Goal: Task Accomplishment & Management: Complete application form

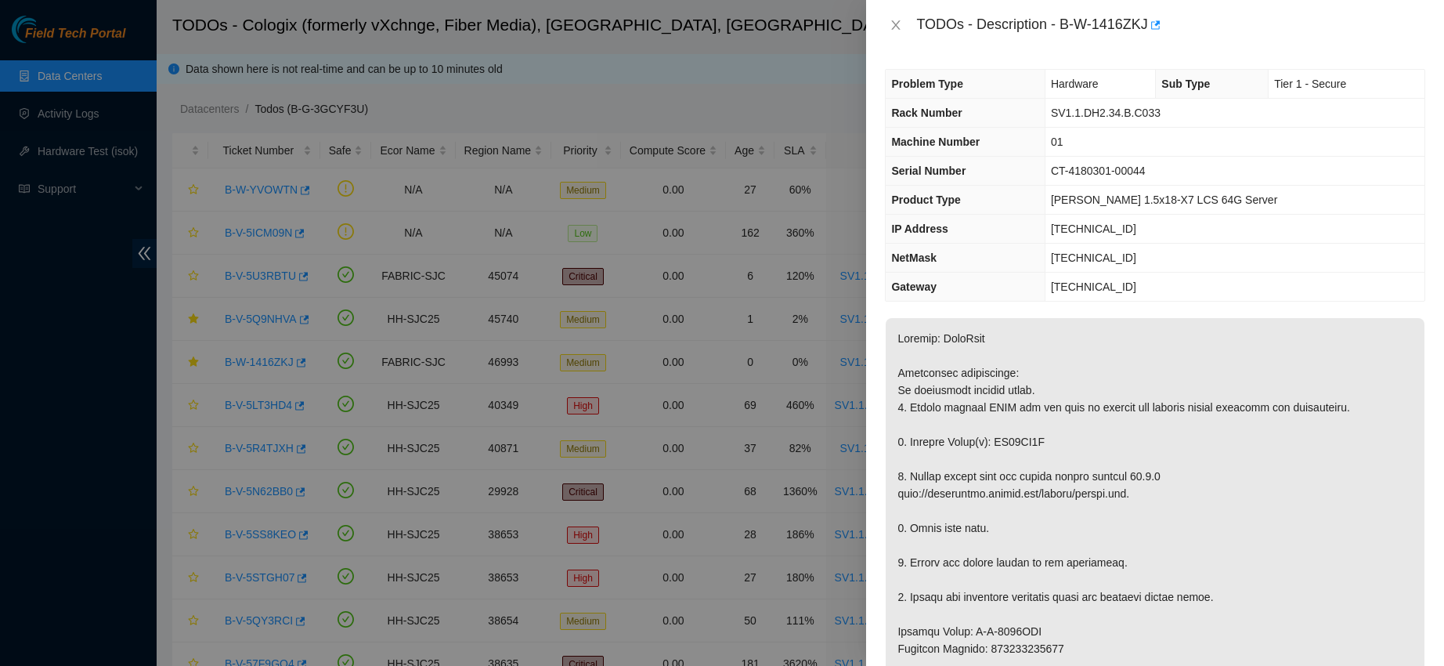
scroll to position [105, 0]
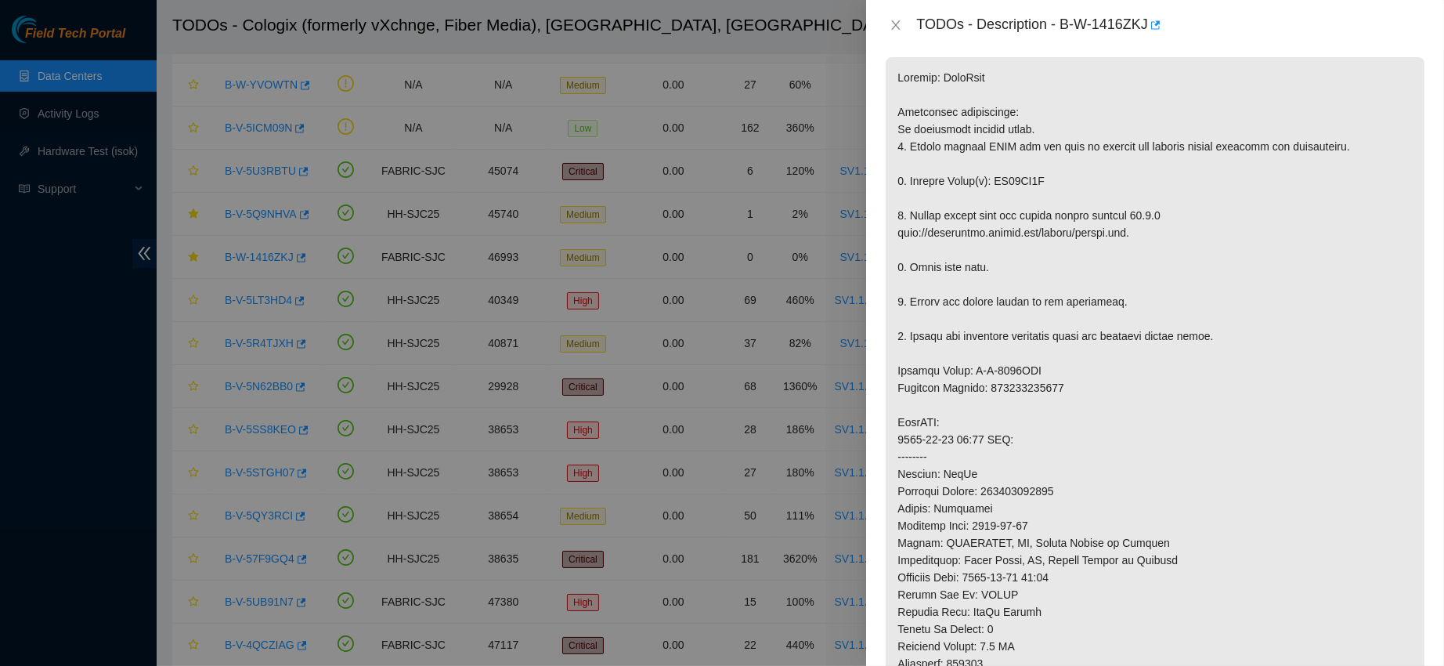
scroll to position [251, 0]
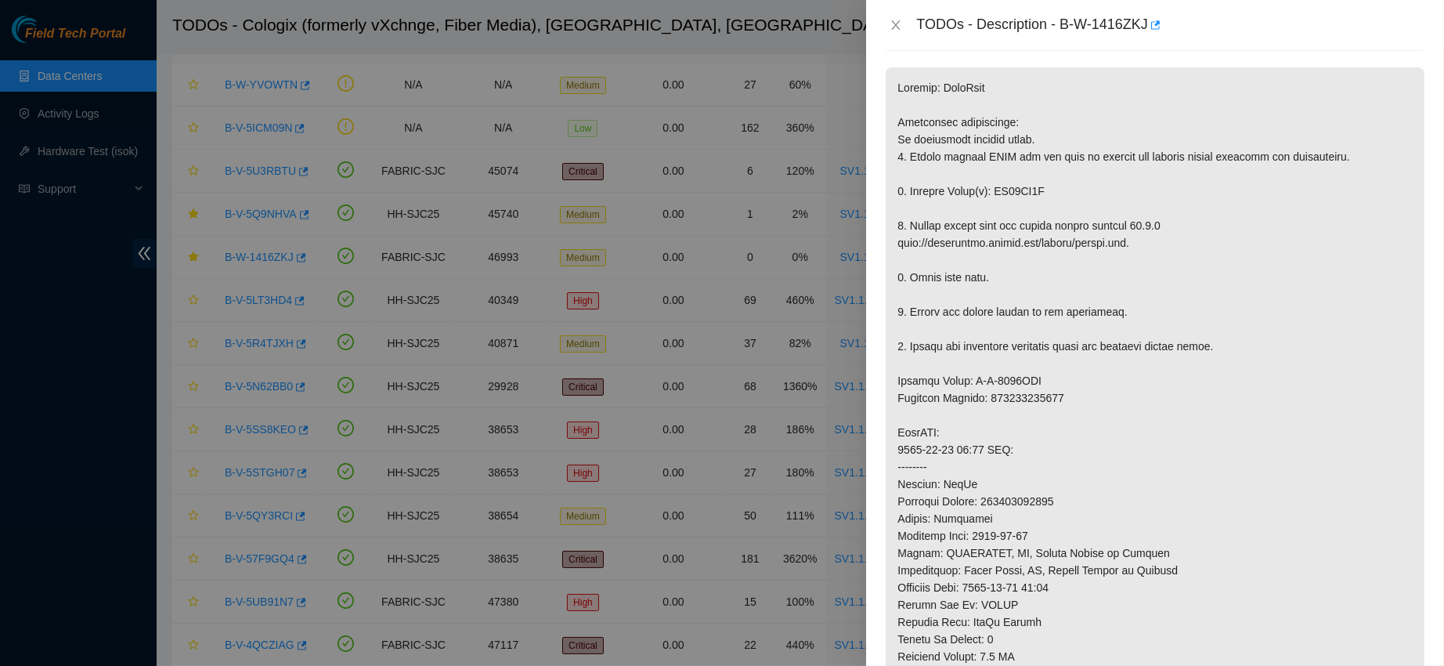
click at [1014, 202] on p at bounding box center [1155, 466] width 539 height 799
click at [1015, 200] on p at bounding box center [1155, 466] width 539 height 799
click at [1024, 189] on p at bounding box center [1155, 466] width 539 height 799
copy p "ZC14XM2B"
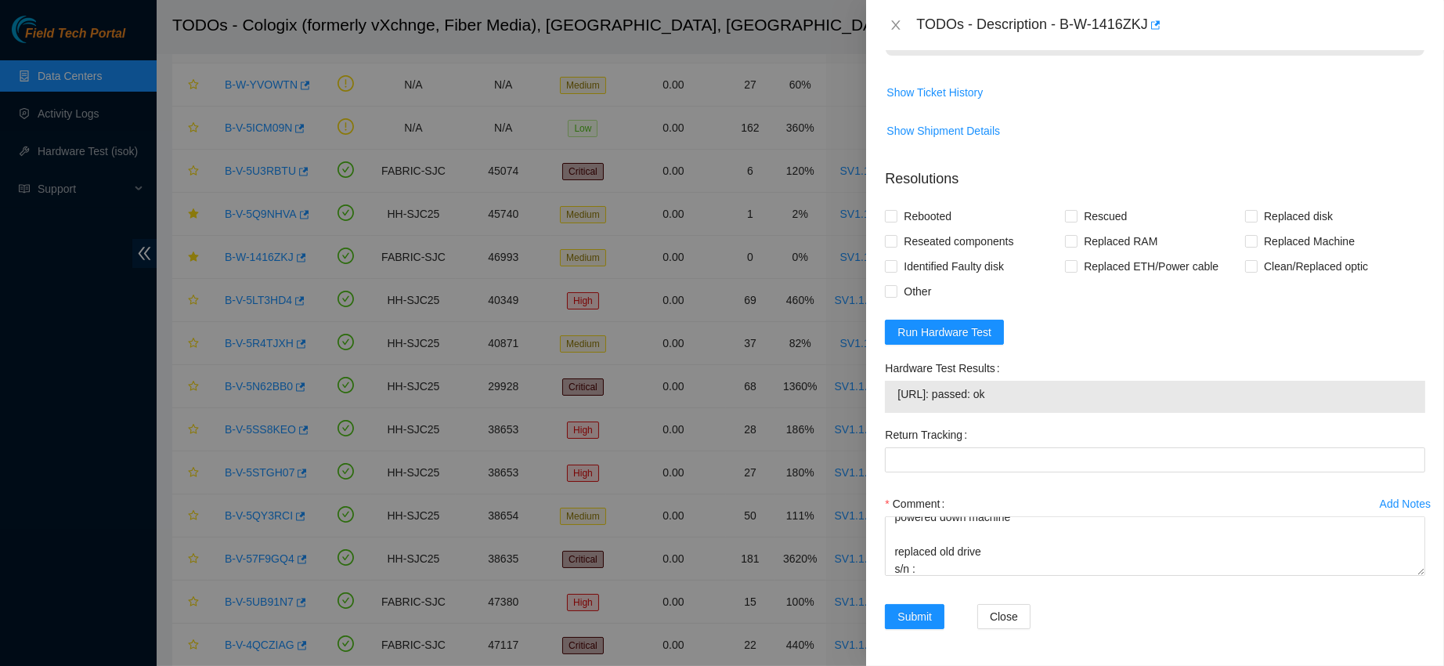
scroll to position [1127, 0]
click at [940, 575] on textarea "contacted nocc to confirm that ticket was safe verified sn on machine connected…" at bounding box center [1155, 545] width 540 height 60
paste textarea "ZC14XM2B"
paste textarea "Z5QDK1ESFJKA"
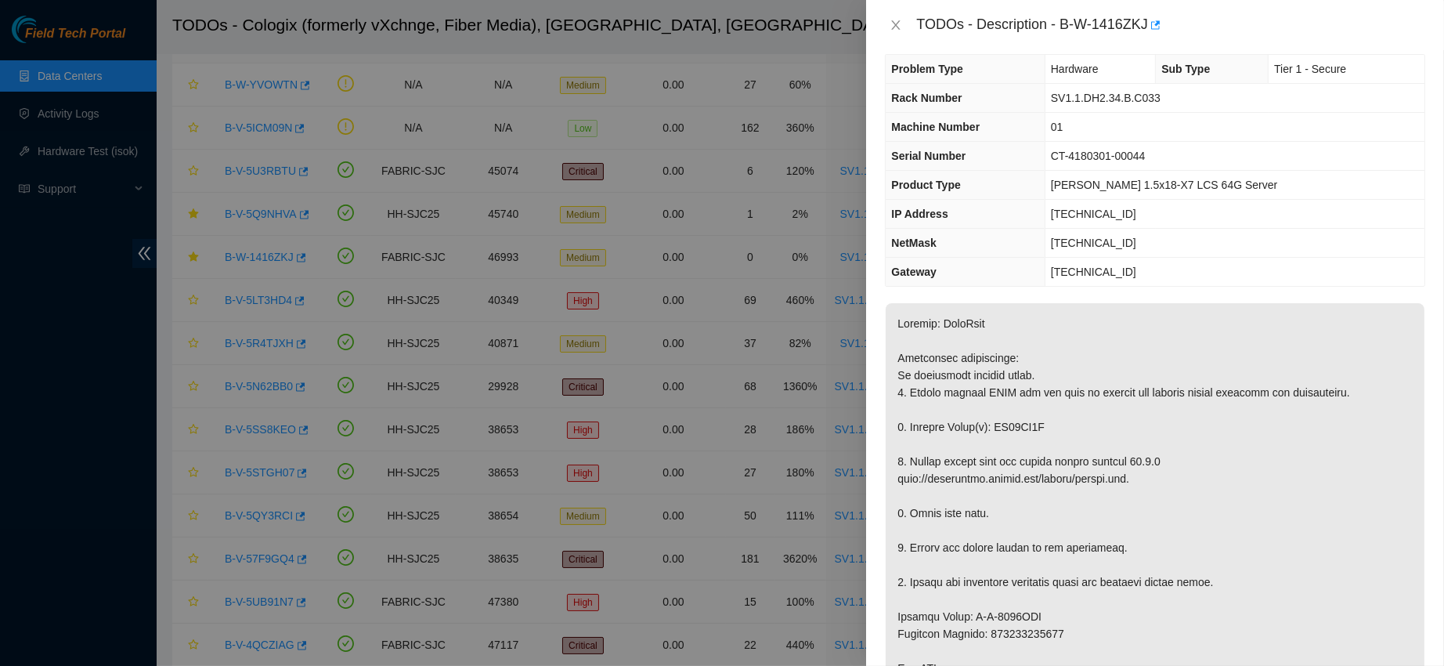
scroll to position [0, 0]
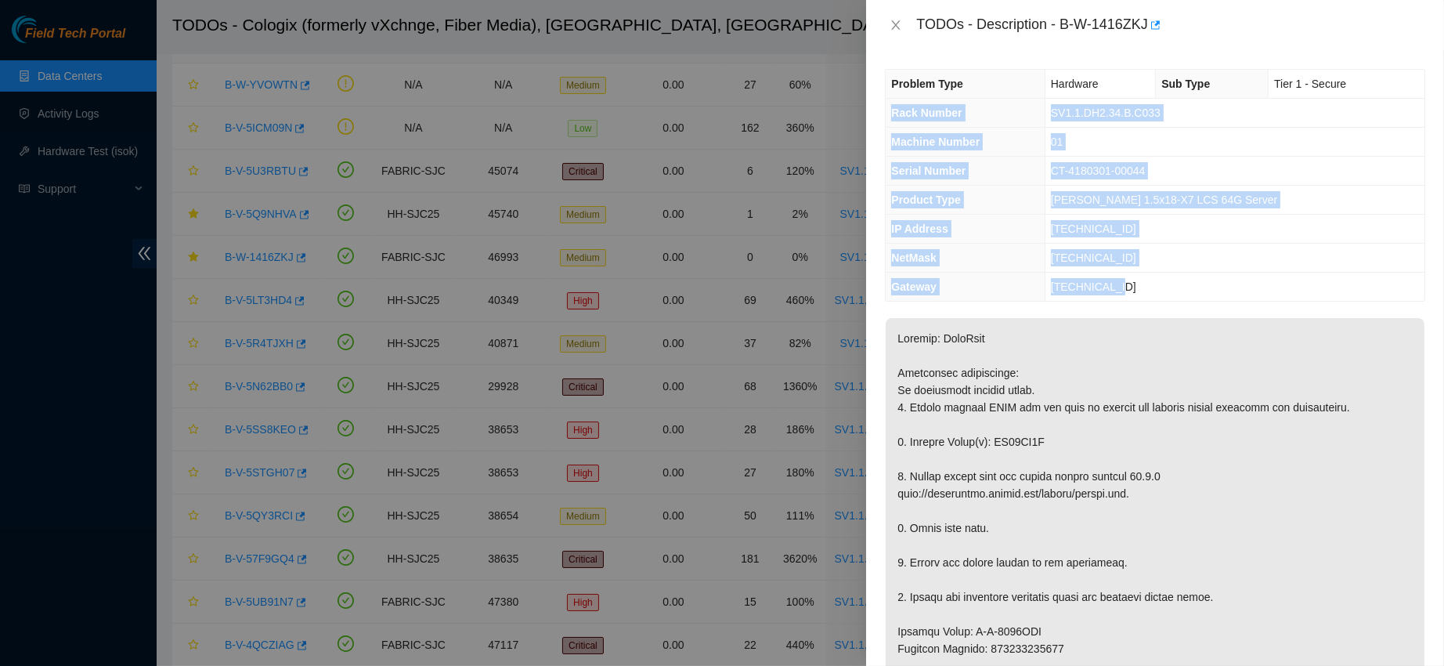
drag, startPoint x: 885, startPoint y: 110, endPoint x: 1153, endPoint y: 273, distance: 313.9
click at [1153, 273] on tbody "Problem Type Hardware Sub Type Tier 1 - Secure Rack Number SV1.1.DH2.34.B.C033 …" at bounding box center [1155, 185] width 539 height 231
copy tbody "Rack Number SV1.1.DH2.34.B.C033 Machine Number 01 Serial Number CT-4180301-0004…"
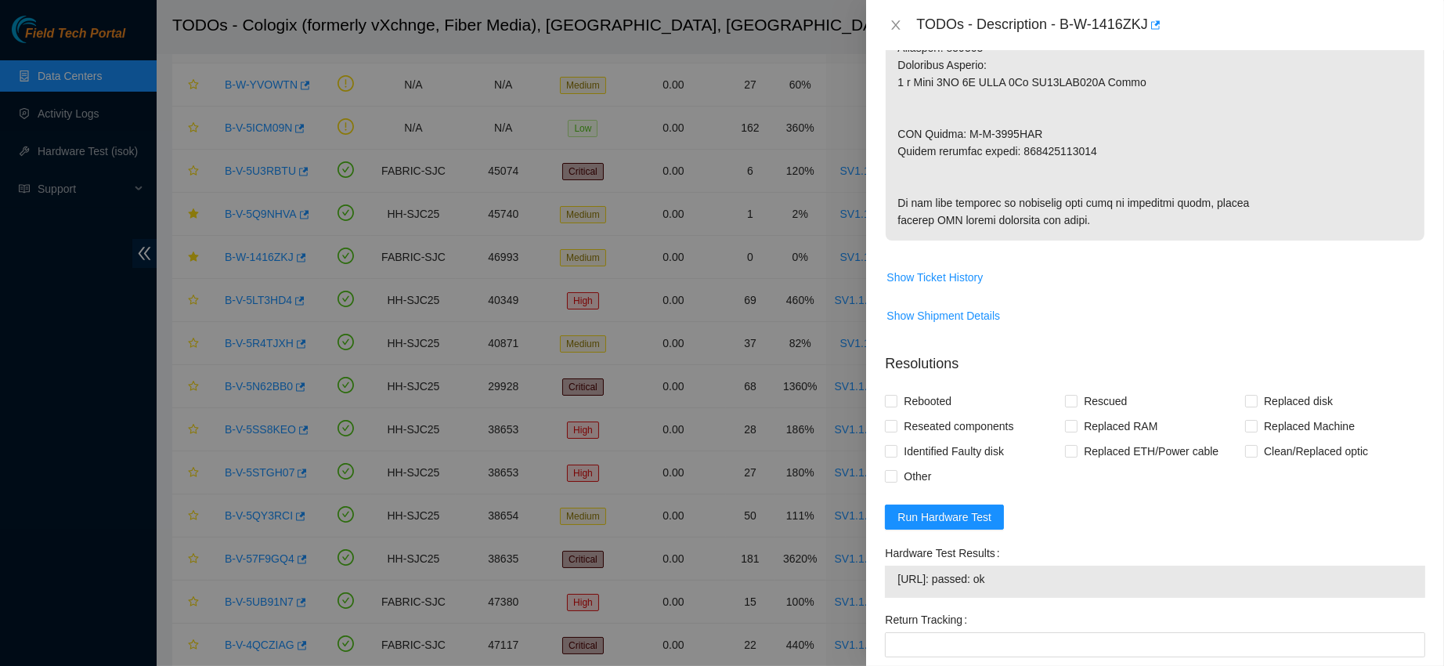
scroll to position [1142, 0]
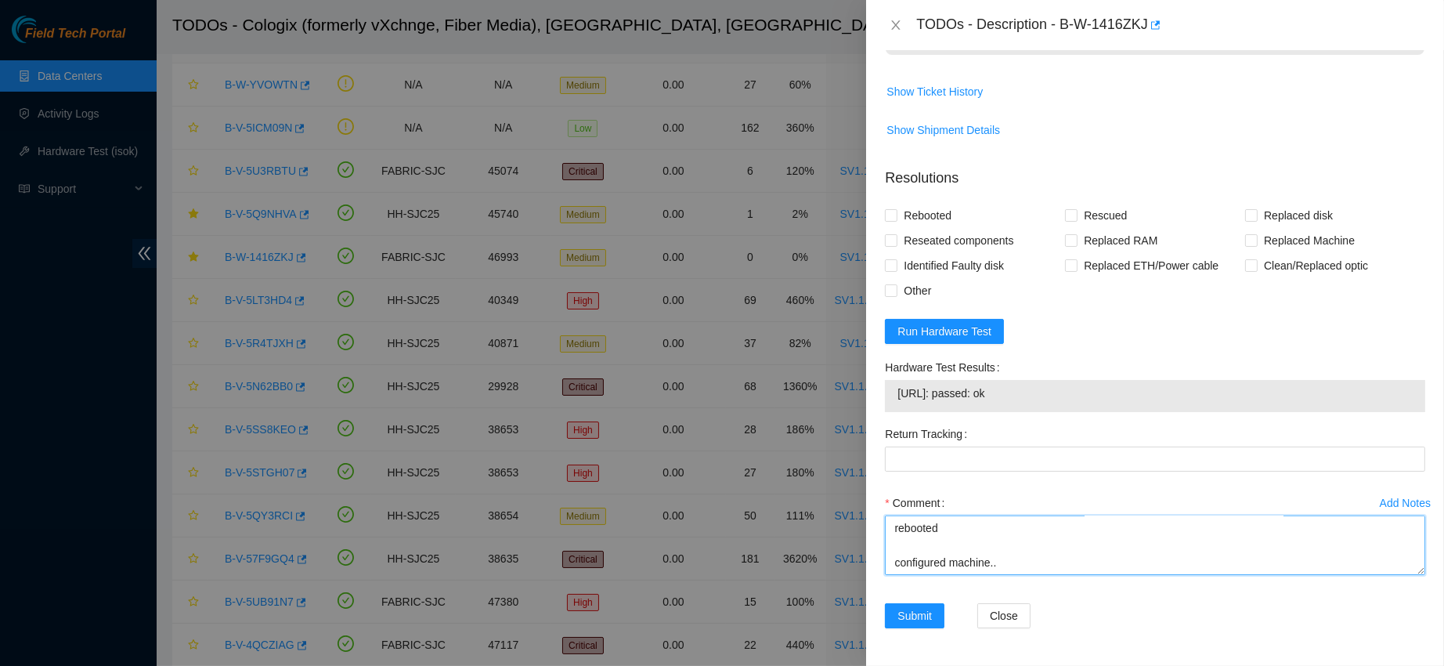
click at [934, 563] on textarea "contacted nocc to confirm that ticket was safe verified sn on machine connected…" at bounding box center [1155, 545] width 540 height 60
paste textarea "Rack Number SV1.1.DH2.34.B.C033 Machine Number 01 Serial Number CT-4180301-0004…"
click at [939, 399] on span "[URL]: passed: ok" at bounding box center [1154, 392] width 515 height 17
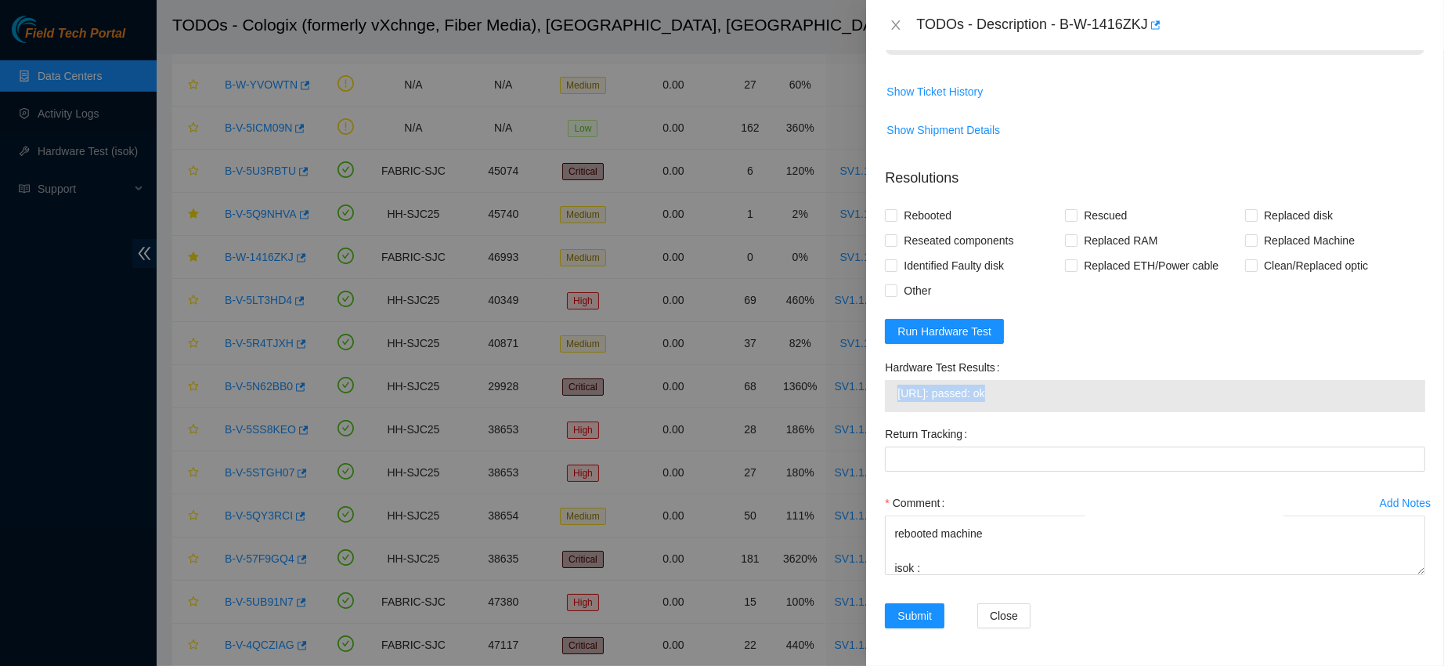
click at [939, 399] on span "[URL]: passed: ok" at bounding box center [1154, 392] width 515 height 17
copy span "[URL]: passed: ok"
click at [943, 558] on textarea "contacted nocc to confirm that ticket was safe verified sn on machine connected…" at bounding box center [1155, 545] width 540 height 60
paste textarea "[URL]: passed: ok"
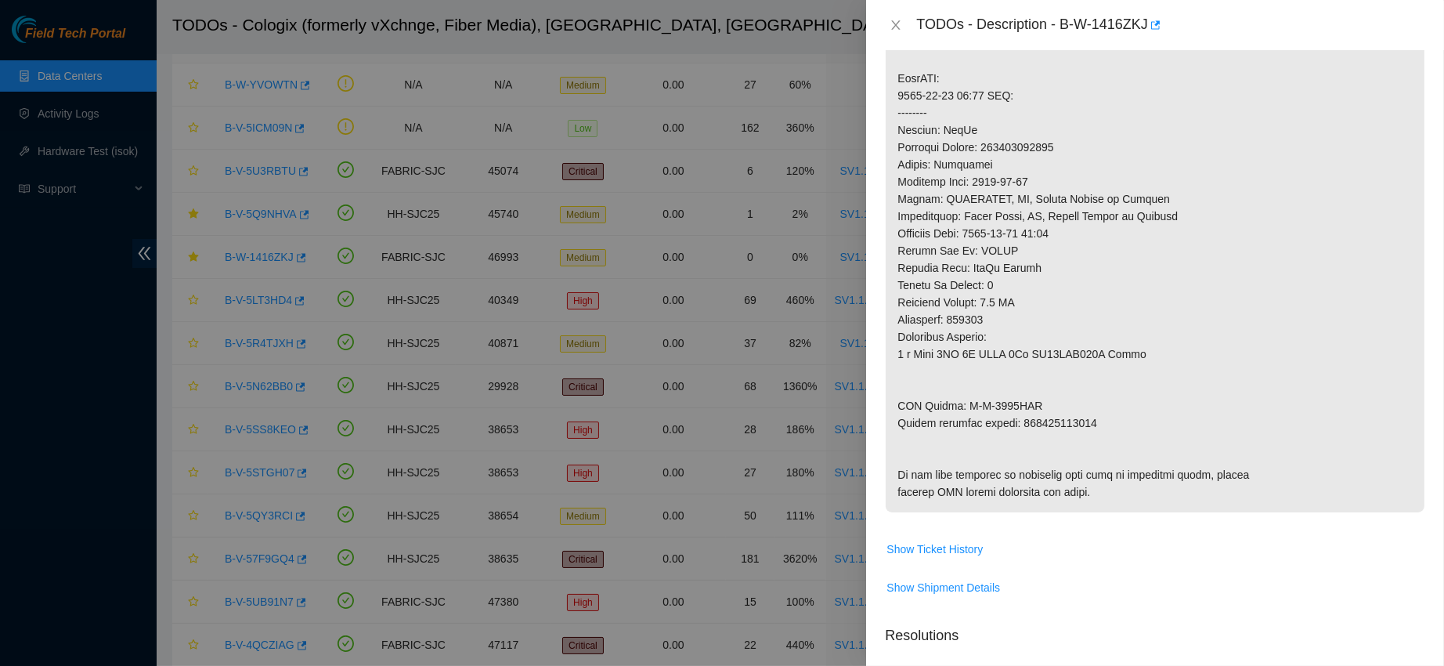
scroll to position [579, 0]
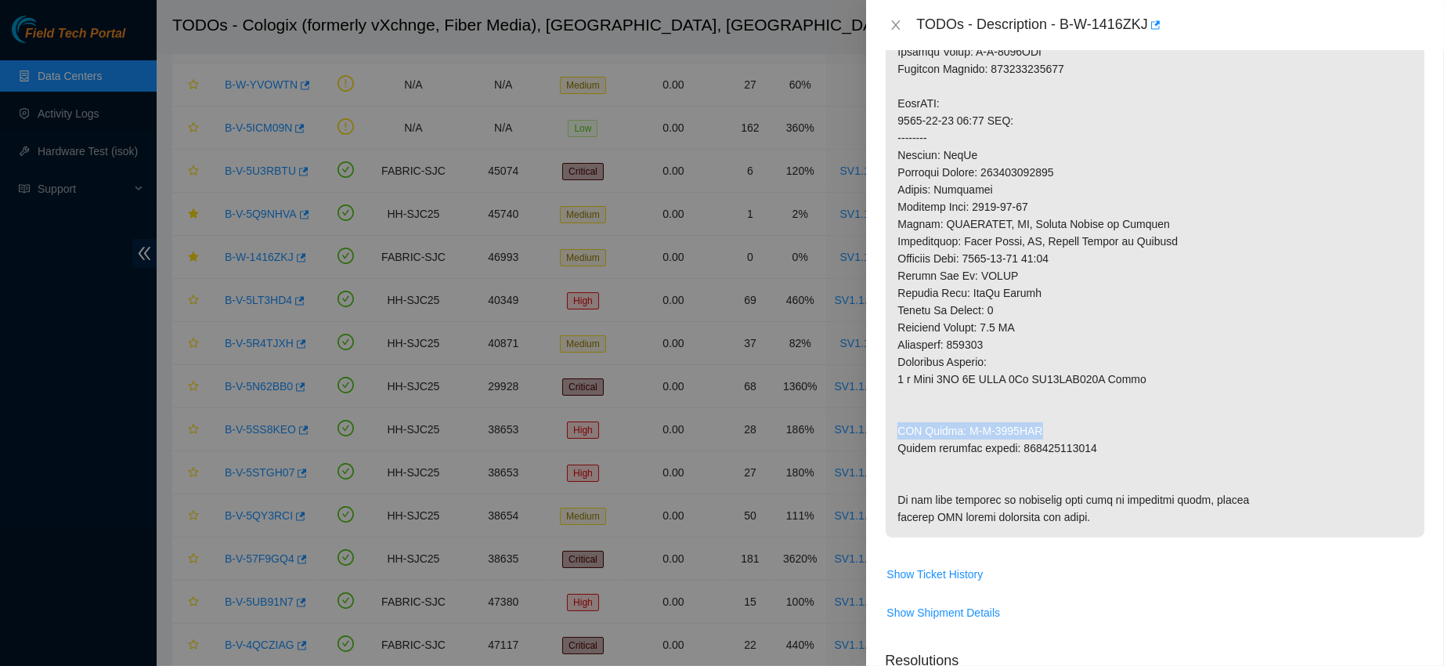
drag, startPoint x: 896, startPoint y: 428, endPoint x: 1083, endPoint y: 437, distance: 187.3
click at [1083, 437] on p at bounding box center [1155, 137] width 539 height 799
copy p "RMA Return: B-W-1474OKY"
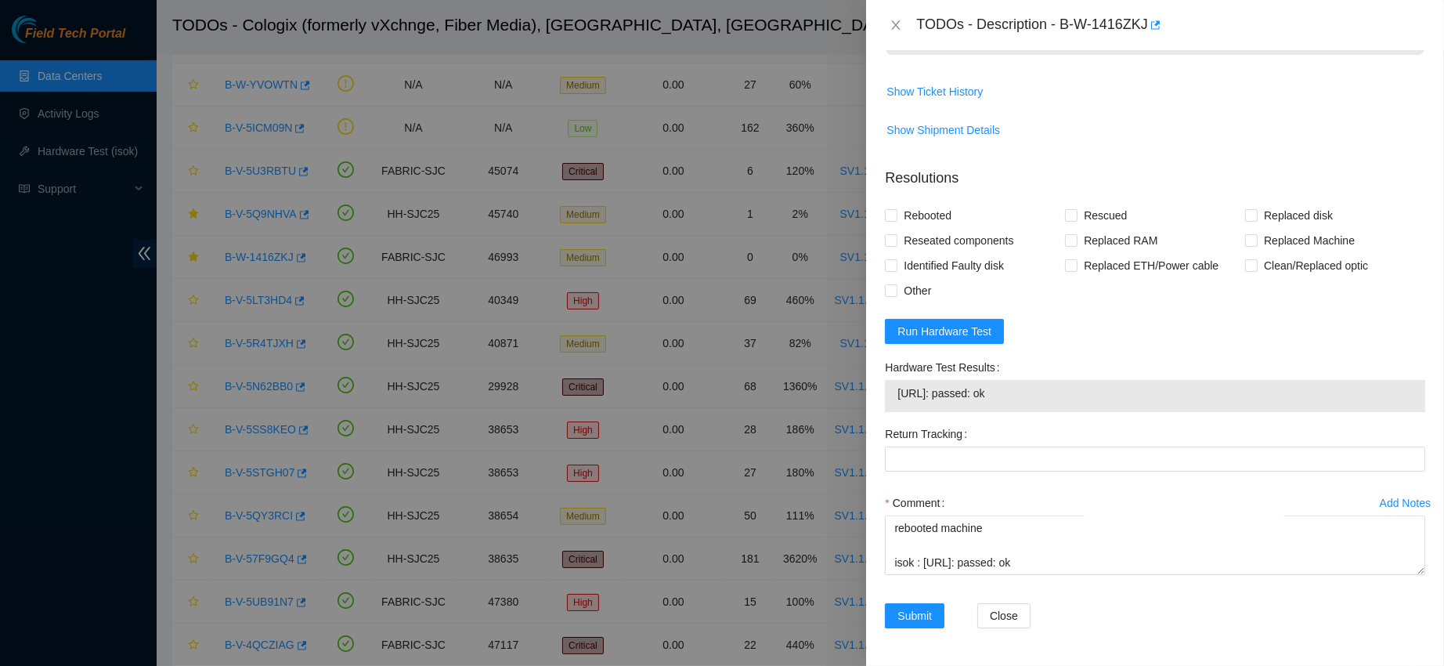
scroll to position [1142, 0]
click at [958, 558] on textarea "contacted nocc to confirm that ticket was safe verified sn on machine connected…" at bounding box center [1155, 545] width 540 height 60
paste textarea "RMA Return: B-W-1474OKY"
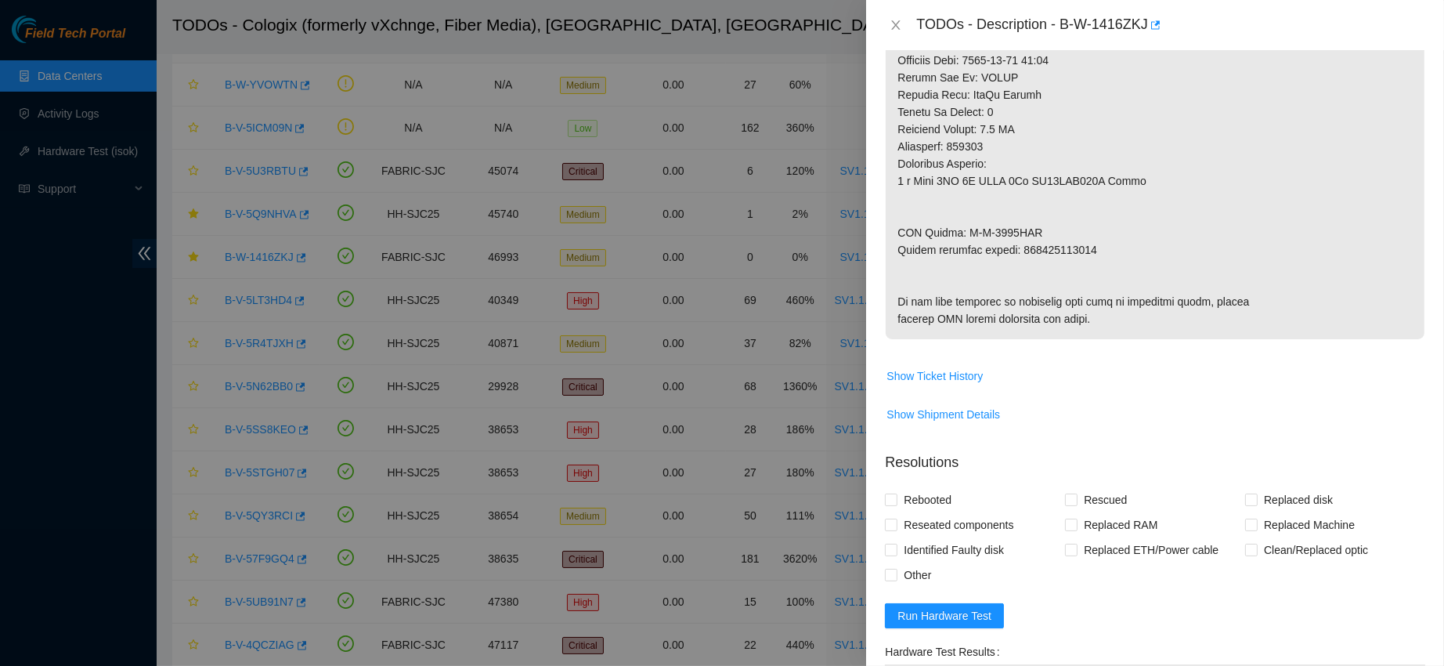
scroll to position [743, 0]
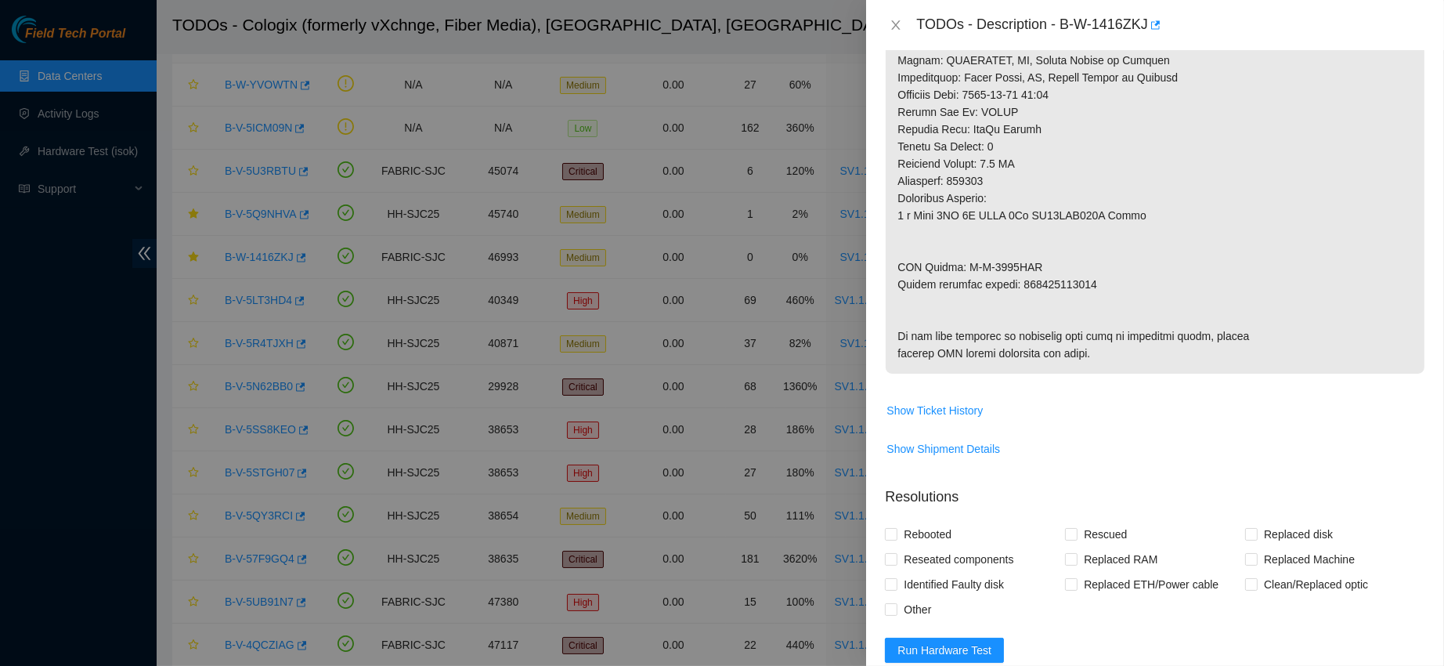
type textarea "contacted nocc to confirm that ticket was safe verified sn on machine connected…"
copy p "463470046900"
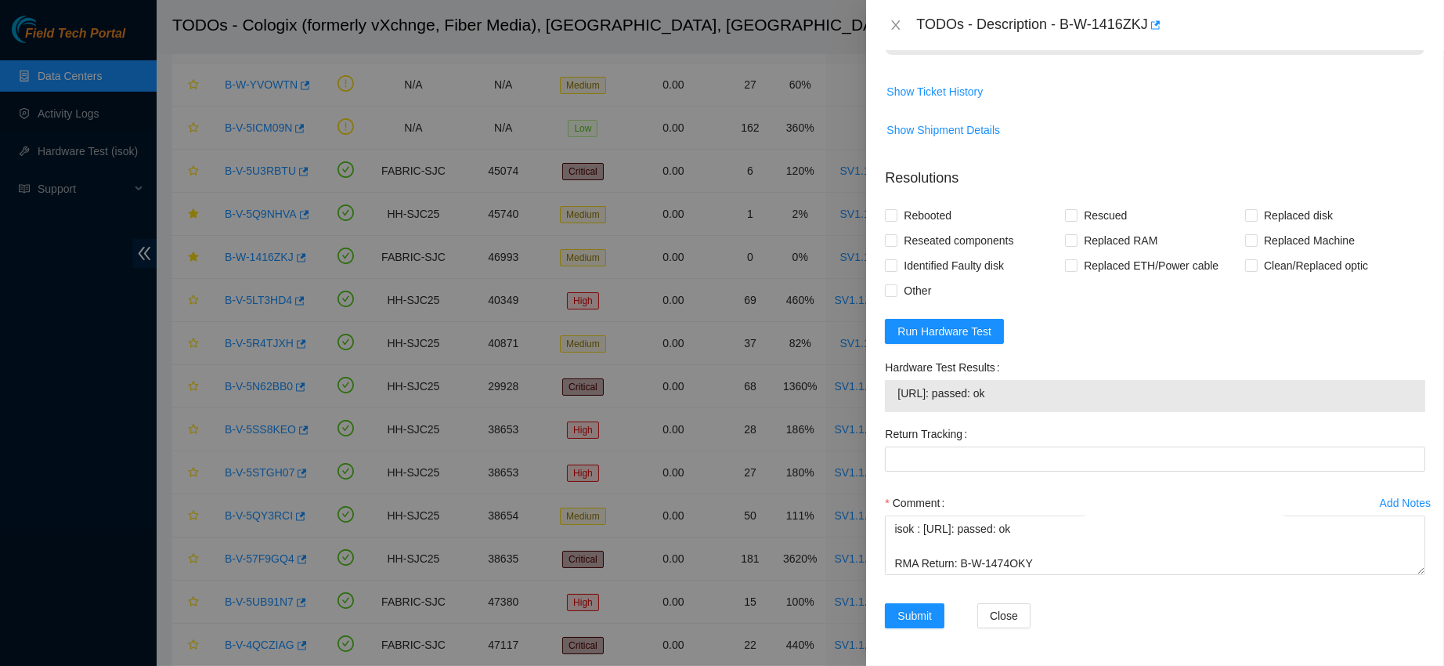
scroll to position [1140, 0]
click at [944, 456] on Tracking "Return Tracking" at bounding box center [1155, 458] width 540 height 25
paste Tracking "463470046900"
type Tracking "463470046900"
click at [919, 214] on span "Rebooted" at bounding box center [927, 215] width 60 height 25
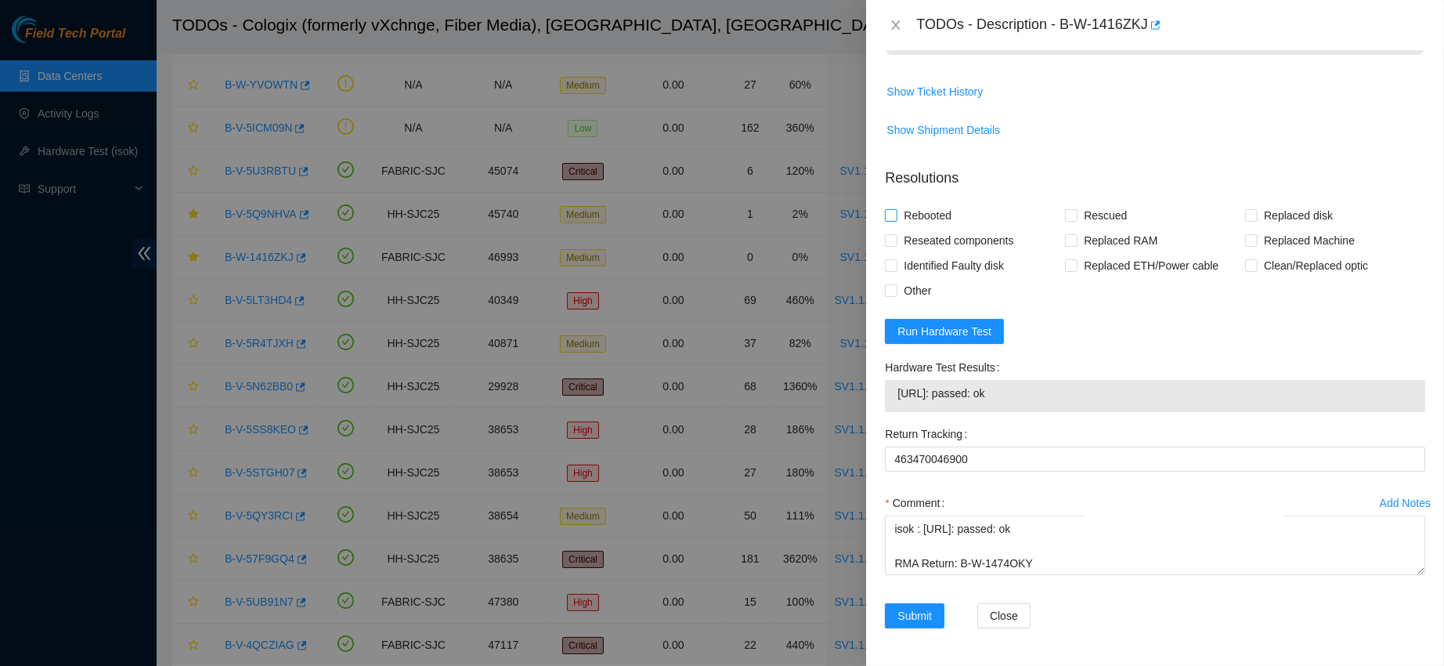
click at [896, 214] on input "Rebooted" at bounding box center [890, 214] width 11 height 11
checkbox input "true"
click at [1136, 211] on div "Rescued" at bounding box center [1155, 215] width 180 height 25
click at [1095, 212] on span "Rescued" at bounding box center [1105, 215] width 56 height 25
click at [1076, 212] on input "Rescued" at bounding box center [1070, 214] width 11 height 11
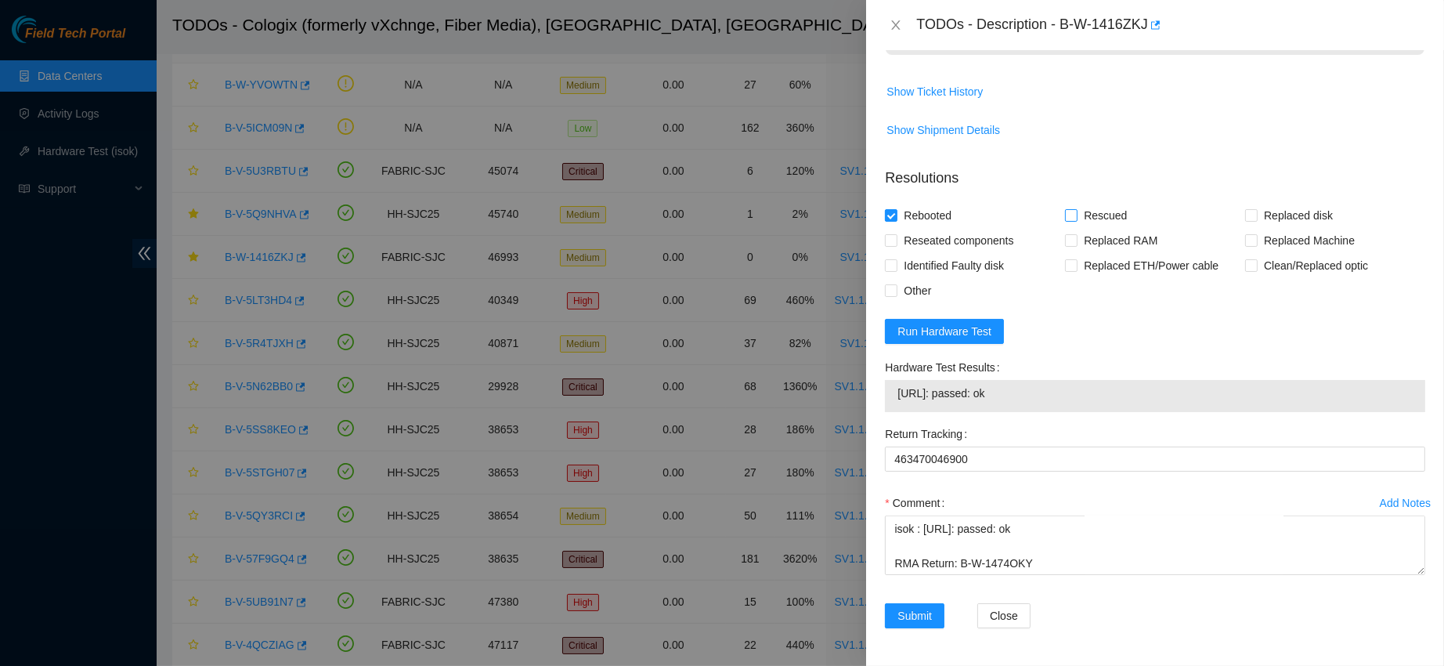
checkbox input "true"
click at [1258, 215] on span "Replaced disk" at bounding box center [1298, 215] width 81 height 25
click at [1248, 215] on input "Replaced disk" at bounding box center [1250, 214] width 11 height 11
checkbox input "true"
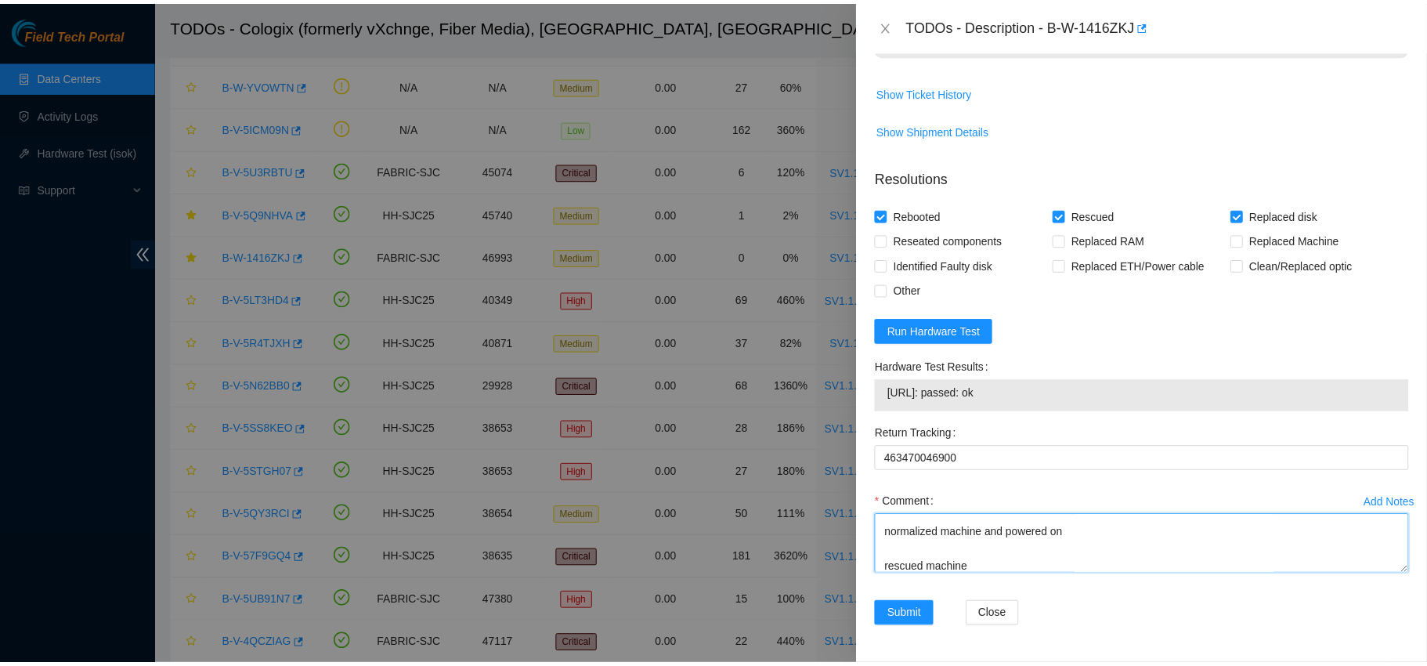
scroll to position [0, 0]
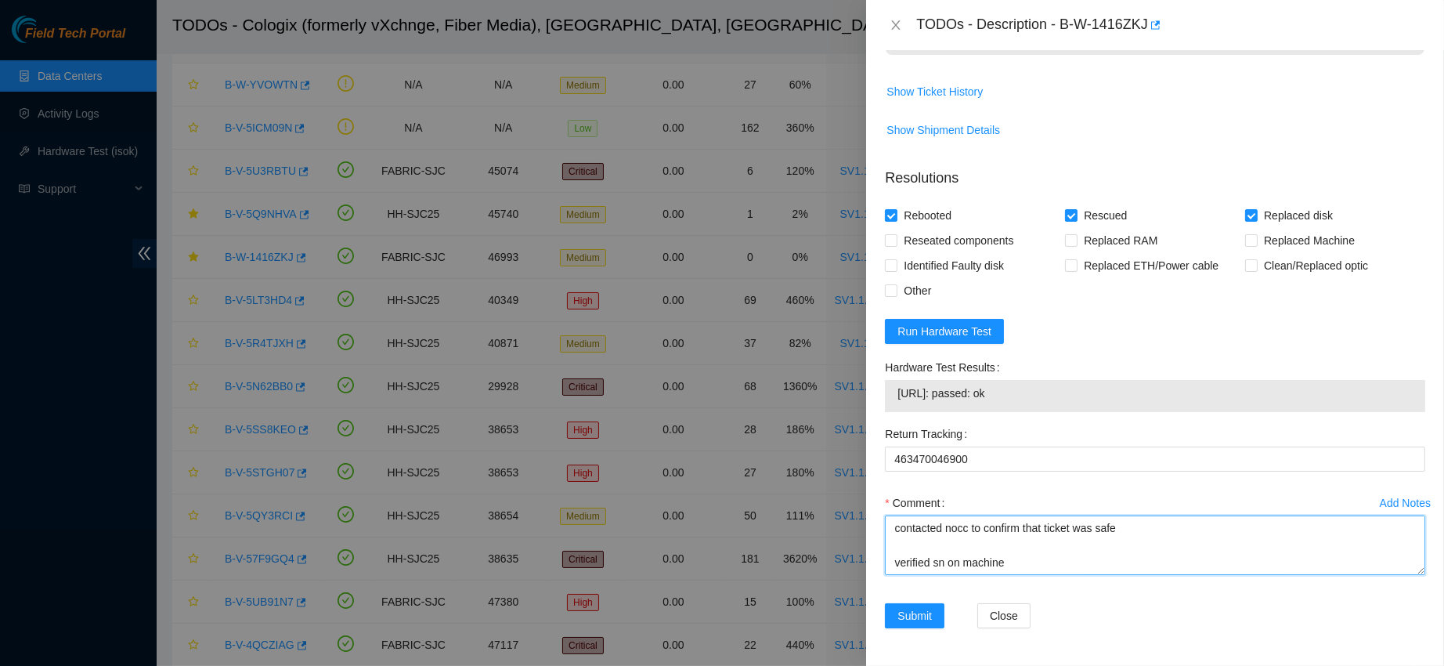
drag, startPoint x: 1038, startPoint y: 566, endPoint x: 882, endPoint y: 433, distance: 204.9
click at [885, 433] on form "Resolutions Rebooted Rescued Replaced disk Reseated components Replaced RAM Rep…" at bounding box center [1155, 401] width 540 height 492
click at [919, 616] on span "Submit" at bounding box center [914, 615] width 34 height 17
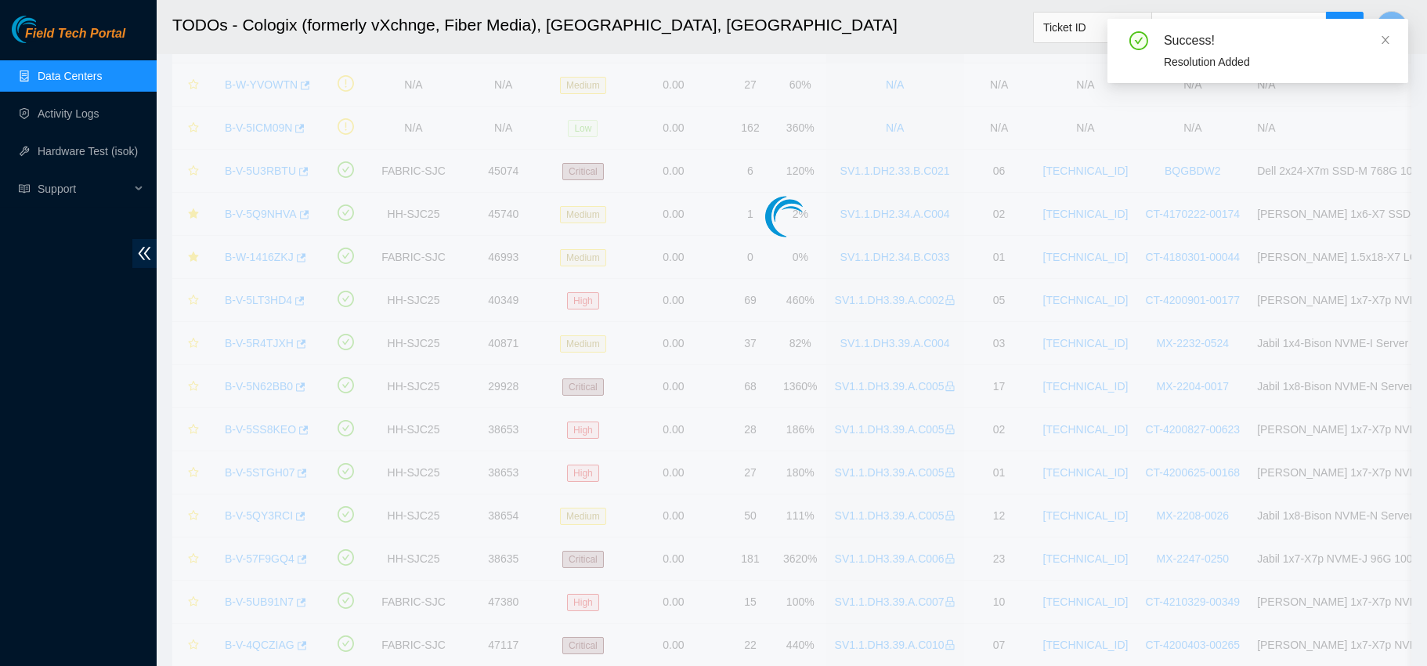
scroll to position [442, 0]
